Goal: Navigation & Orientation: Find specific page/section

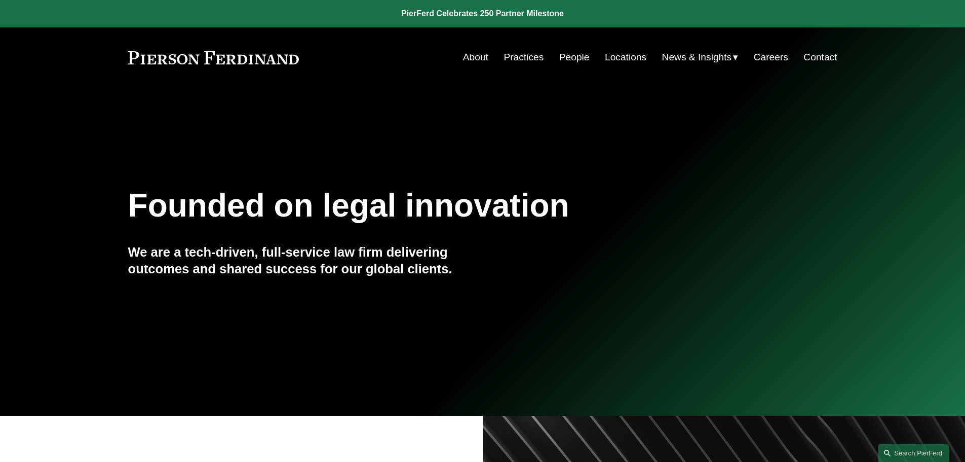
click at [579, 58] on link "People" at bounding box center [574, 57] width 30 height 19
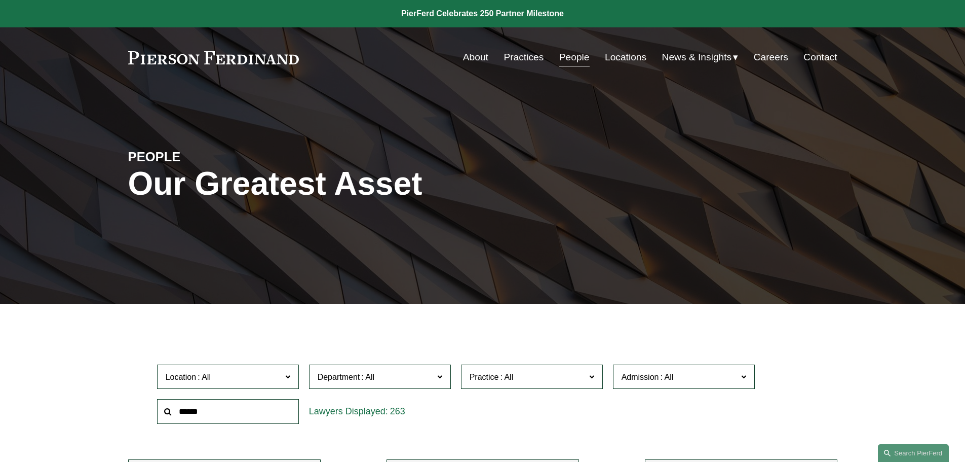
click at [521, 53] on link "Practices" at bounding box center [524, 57] width 40 height 19
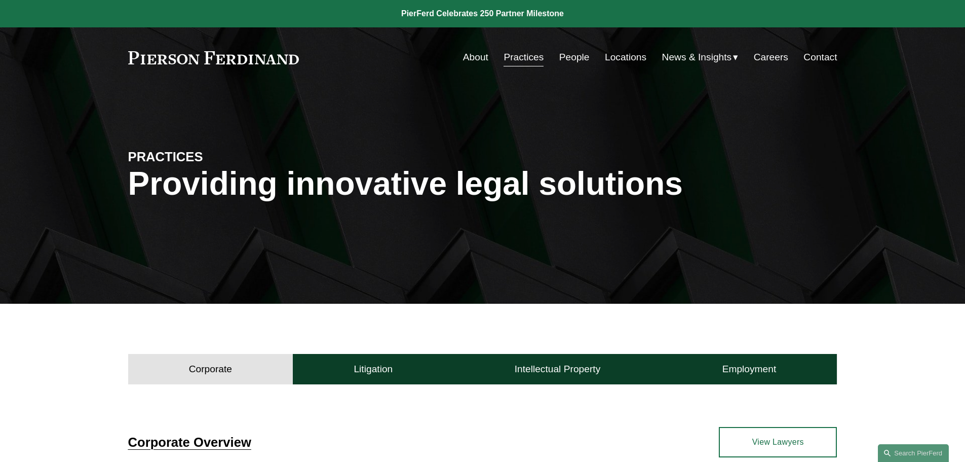
drag, startPoint x: 964, startPoint y: 82, endPoint x: 967, endPoint y: 134, distance: 52.8
click at [723, 179] on h1 "Providing innovative legal solutions" at bounding box center [482, 183] width 709 height 37
click at [534, 57] on link "Practices" at bounding box center [524, 57] width 40 height 19
click at [766, 443] on link "View Lawyers" at bounding box center [778, 442] width 118 height 30
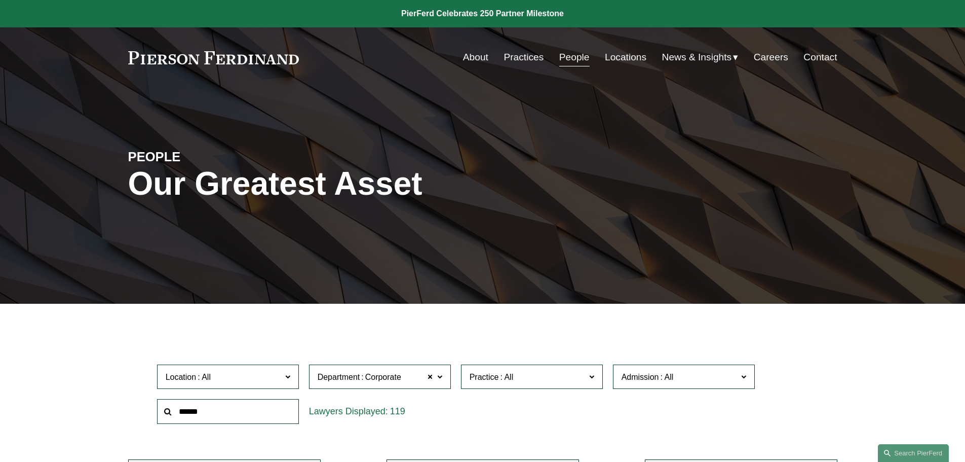
click at [520, 62] on link "Practices" at bounding box center [524, 57] width 40 height 19
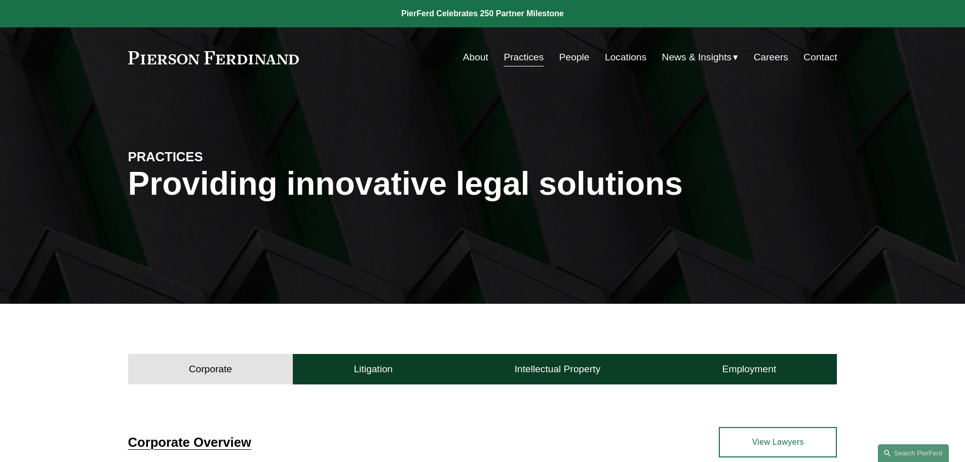
click at [221, 372] on h4 "Corporate" at bounding box center [210, 369] width 43 height 12
click at [485, 56] on nav "About Practices People Locations News & Insights News Insights Blogs Careers Co…" at bounding box center [650, 57] width 375 height 19
click at [469, 56] on link "About" at bounding box center [475, 57] width 25 height 19
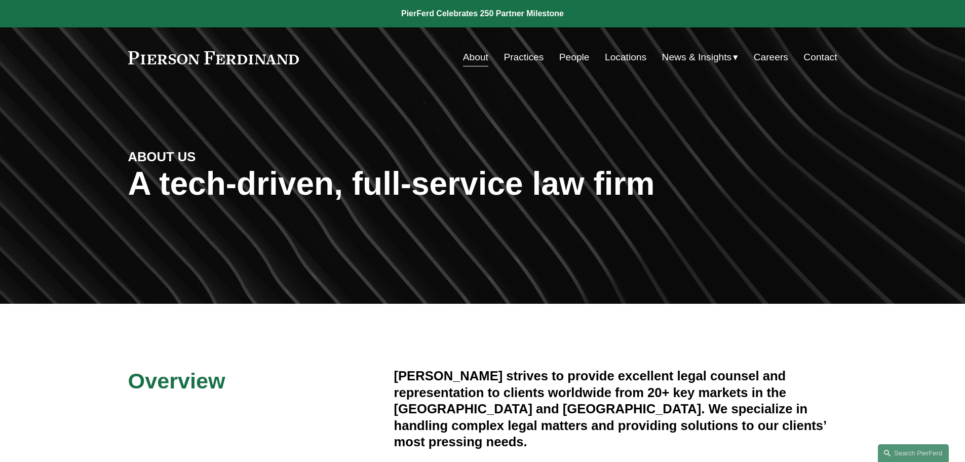
click at [532, 56] on link "Practices" at bounding box center [524, 57] width 40 height 19
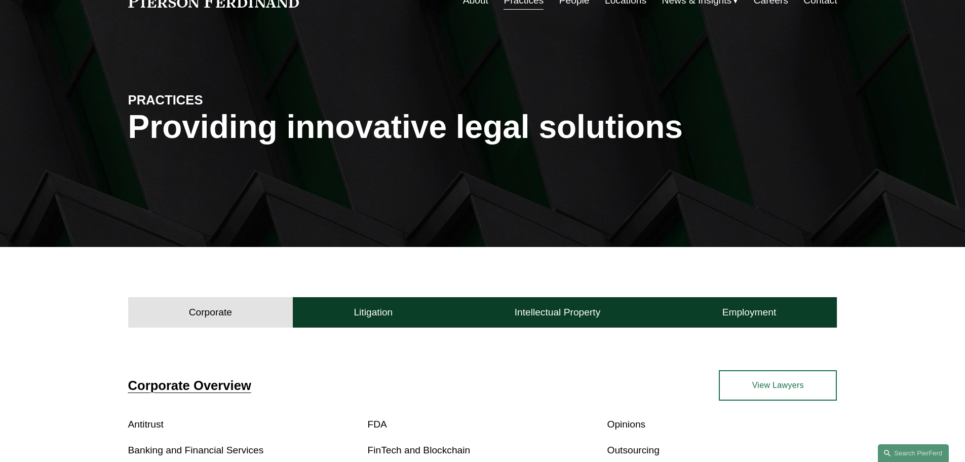
scroll to position [90, 0]
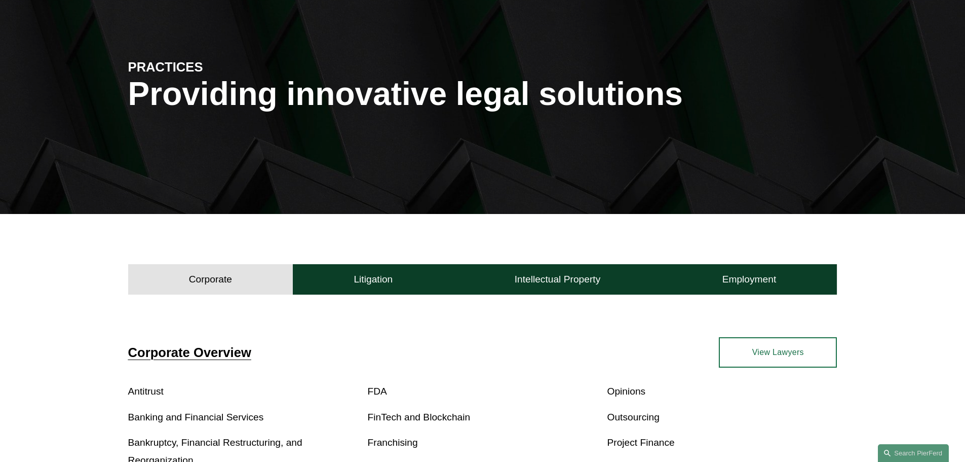
click at [264, 271] on button "Corporate" at bounding box center [210, 279] width 165 height 30
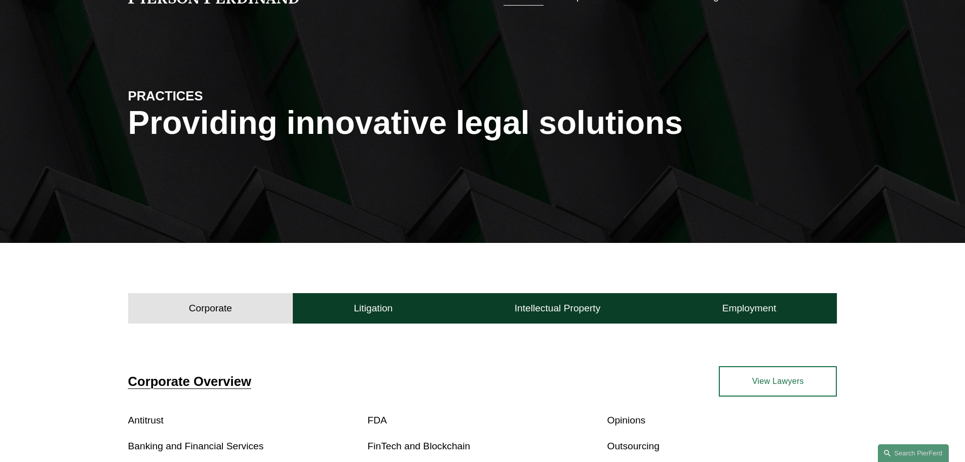
scroll to position [0, 0]
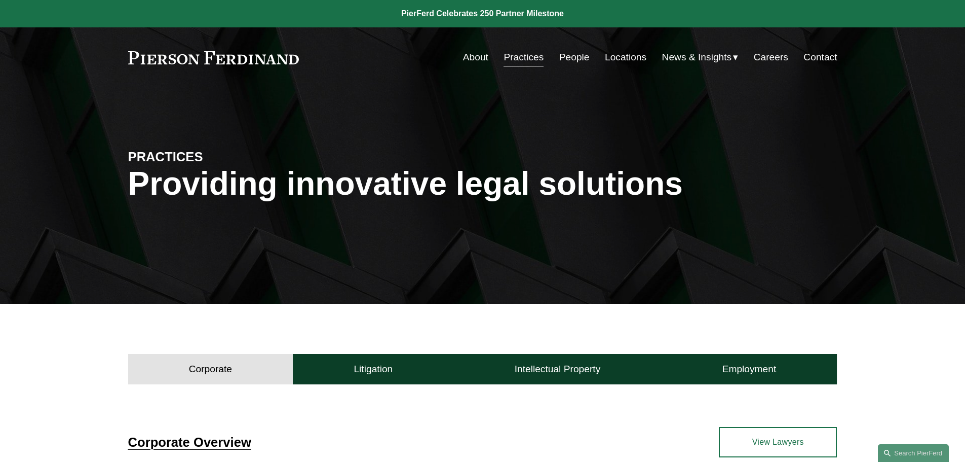
click at [559, 59] on link "People" at bounding box center [574, 57] width 30 height 19
